Goal: Communication & Community: Answer question/provide support

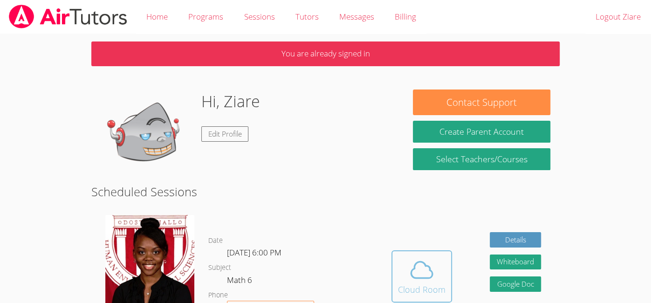
click at [434, 262] on span at bounding box center [421, 270] width 47 height 26
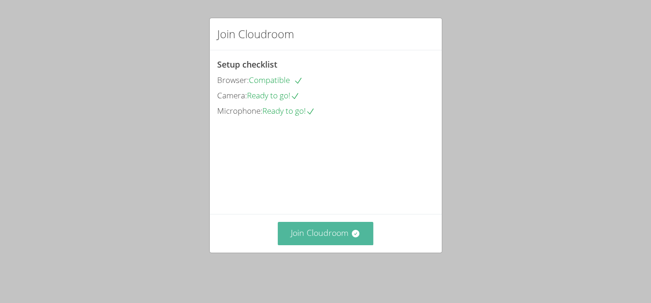
click at [359, 238] on icon at bounding box center [355, 233] width 9 height 9
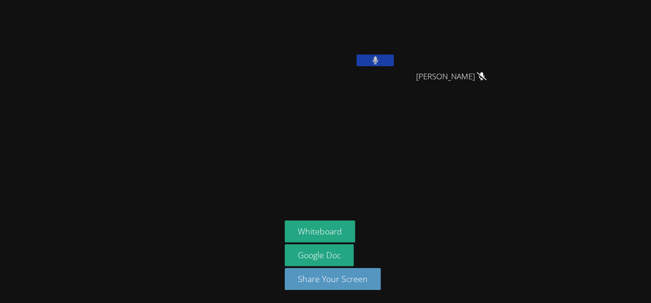
click at [379, 61] on button at bounding box center [374, 60] width 37 height 12
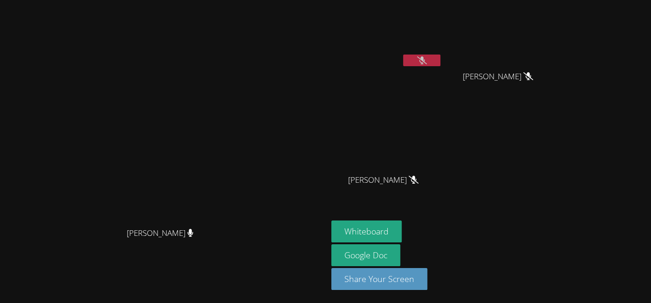
click at [440, 58] on button at bounding box center [421, 60] width 37 height 12
click at [442, 49] on video at bounding box center [386, 35] width 111 height 62
click at [440, 58] on button at bounding box center [421, 60] width 37 height 12
click at [401, 233] on button "Whiteboard" at bounding box center [366, 231] width 70 height 22
click at [427, 61] on icon at bounding box center [422, 60] width 10 height 8
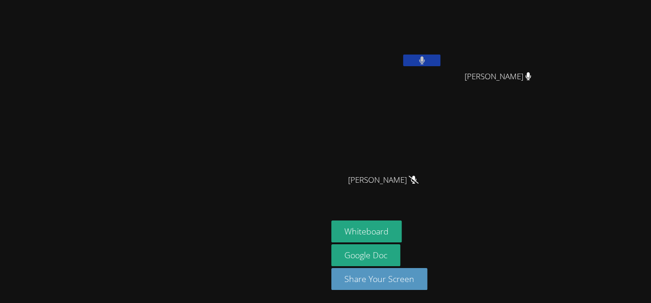
click at [424, 61] on icon at bounding box center [422, 60] width 6 height 8
click at [427, 60] on icon at bounding box center [422, 60] width 10 height 8
click at [440, 60] on button at bounding box center [421, 60] width 37 height 12
click at [440, 56] on button at bounding box center [421, 60] width 37 height 12
click at [440, 62] on button at bounding box center [421, 60] width 37 height 12
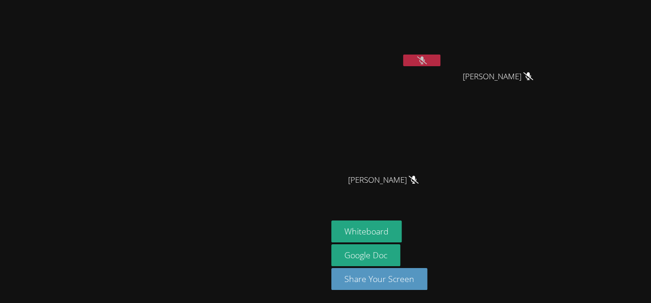
click at [234, 43] on video at bounding box center [164, 133] width 140 height 180
click at [440, 61] on button at bounding box center [421, 60] width 37 height 12
click at [440, 65] on button at bounding box center [421, 60] width 37 height 12
click at [440, 66] on button at bounding box center [421, 60] width 37 height 12
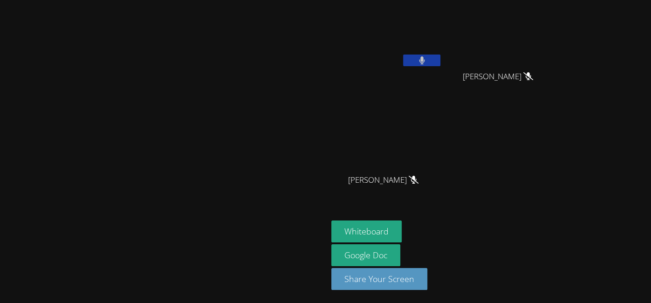
click at [440, 62] on button at bounding box center [421, 60] width 37 height 12
click at [440, 66] on button at bounding box center [421, 60] width 37 height 12
